Goal: Task Accomplishment & Management: Complete application form

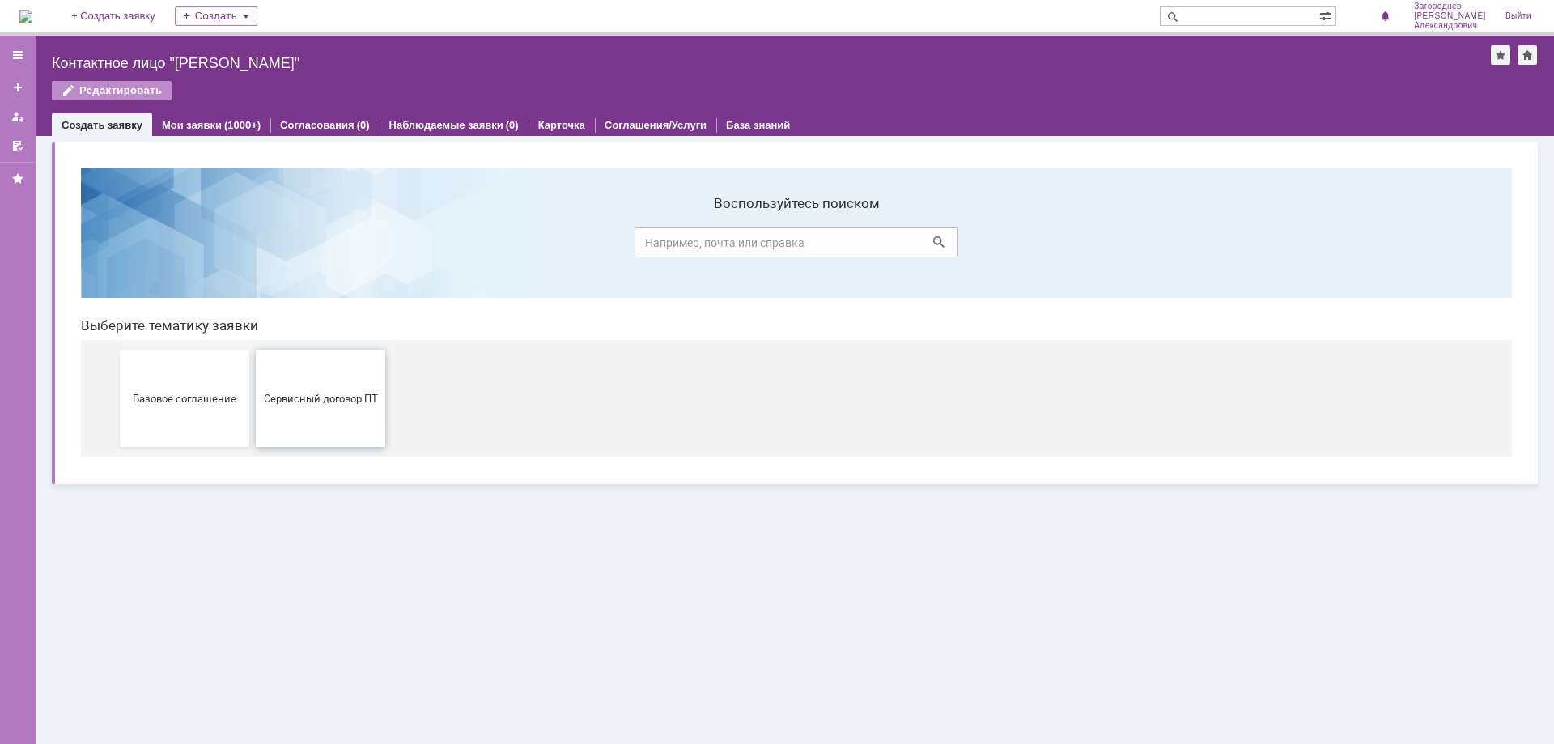
click at [310, 396] on span "Сервисный договор ПТ" at bounding box center [321, 398] width 120 height 12
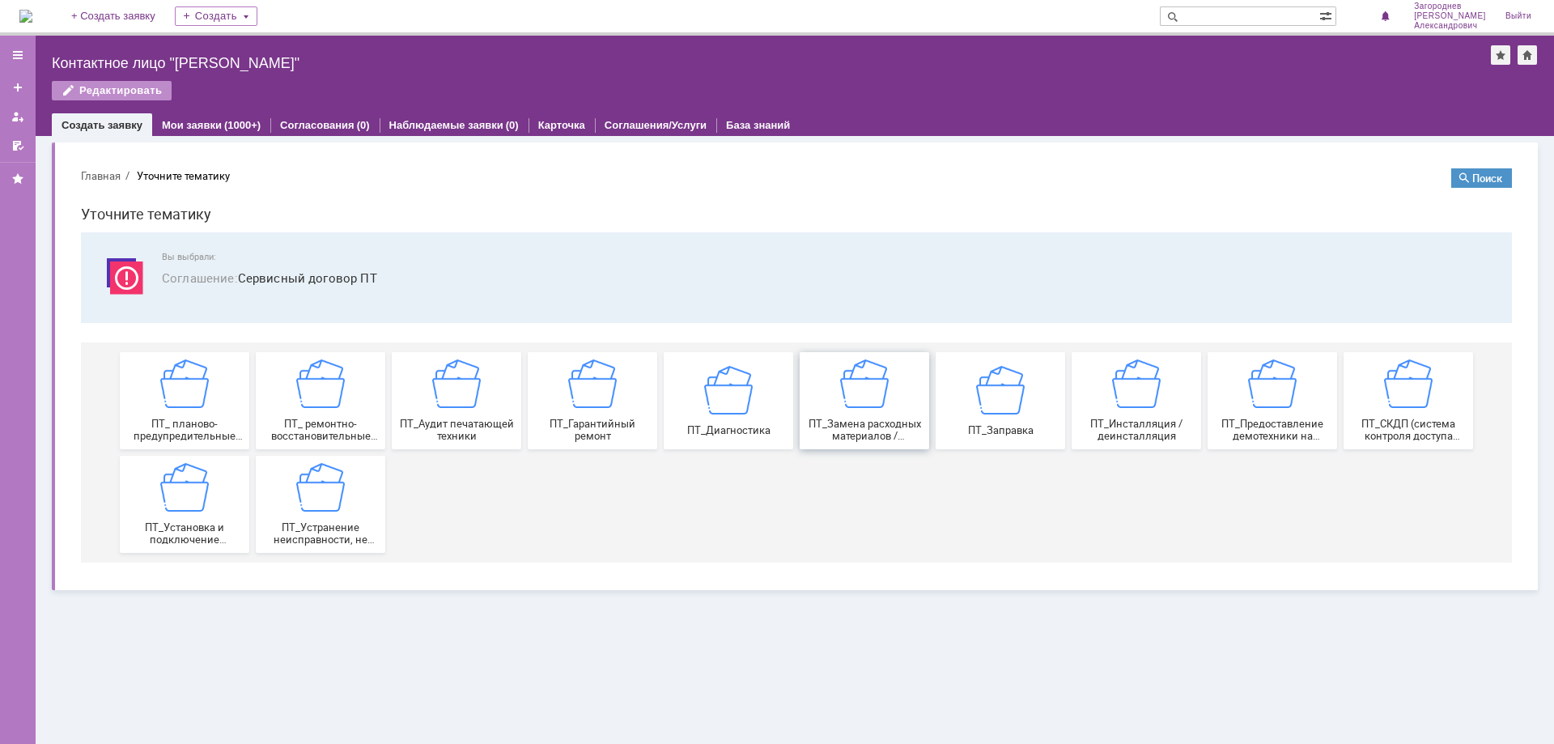
click at [903, 412] on div "ПТ_Замена расходных материалов / ресурсных деталей" at bounding box center [865, 400] width 120 height 83
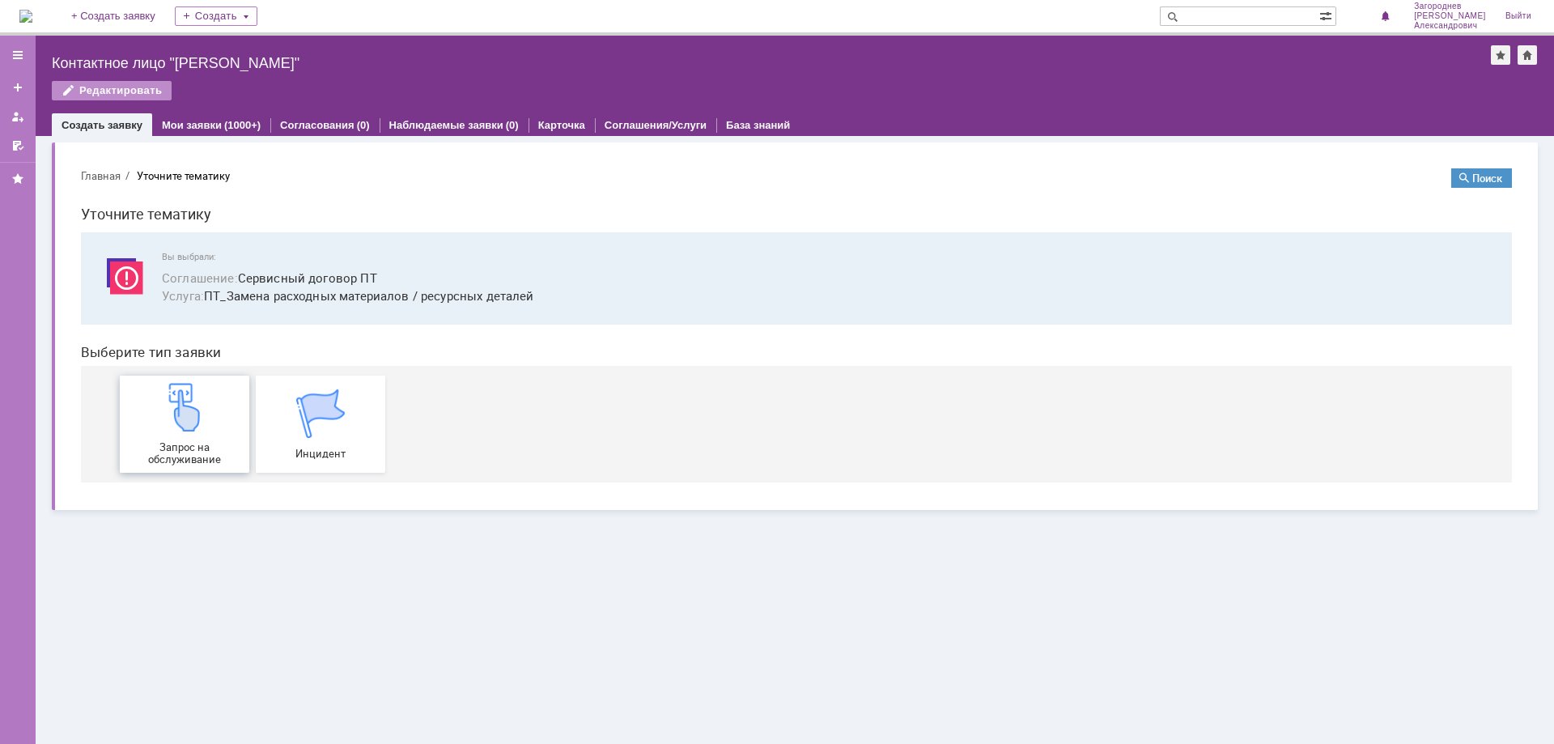
click at [168, 431] on img at bounding box center [184, 407] width 49 height 49
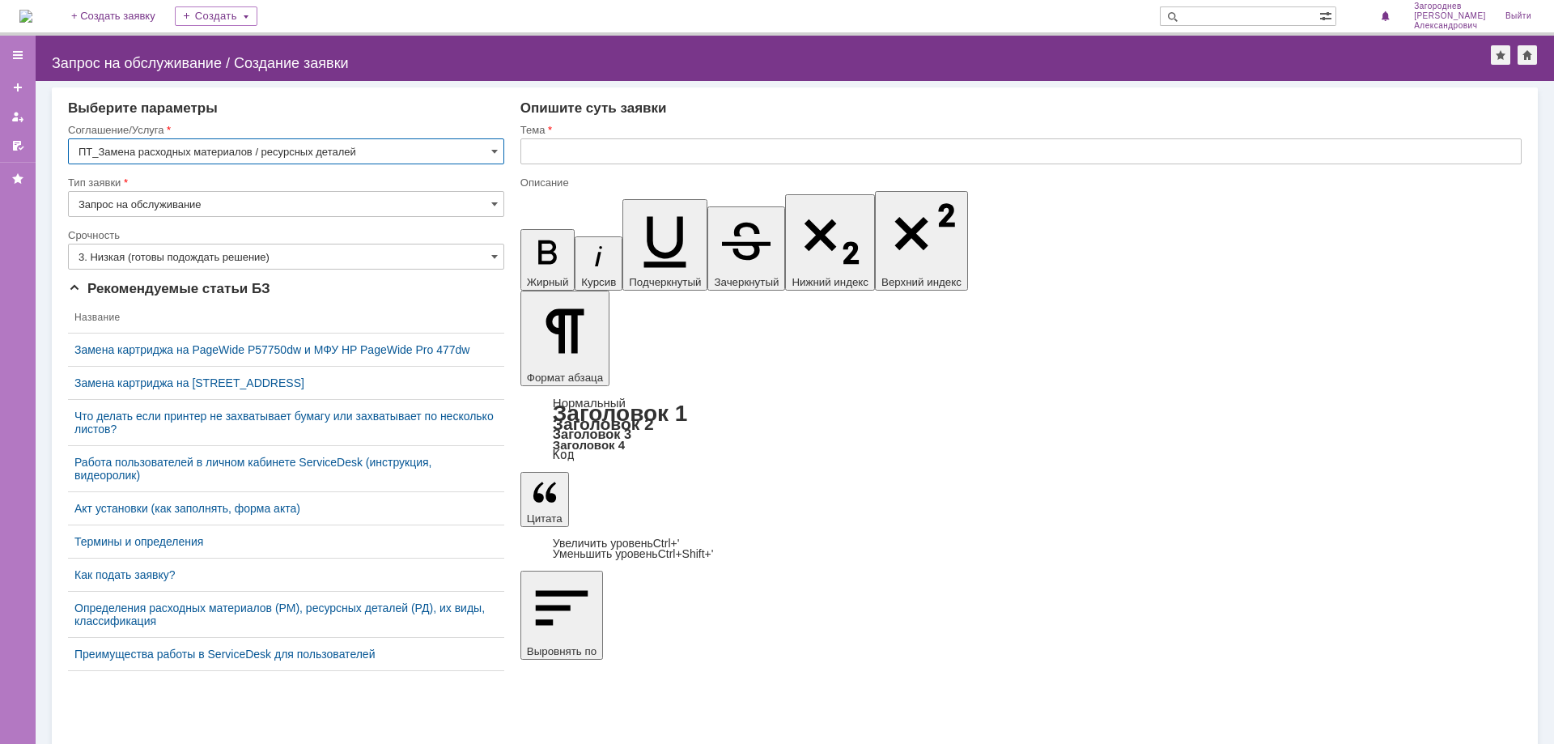
click at [565, 144] on input "text" at bounding box center [1021, 151] width 1001 height 26
type input "замена картриджа"
